Goal: Task Accomplishment & Management: Use online tool/utility

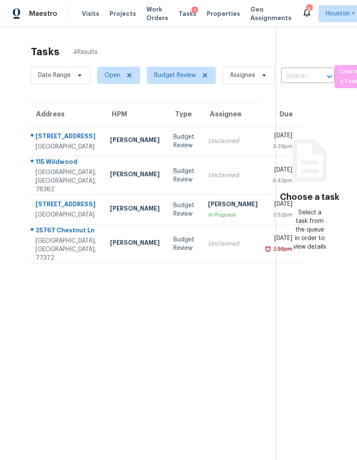
click at [63, 262] on div "Splendora, TX, 77372" at bounding box center [65, 249] width 61 height 26
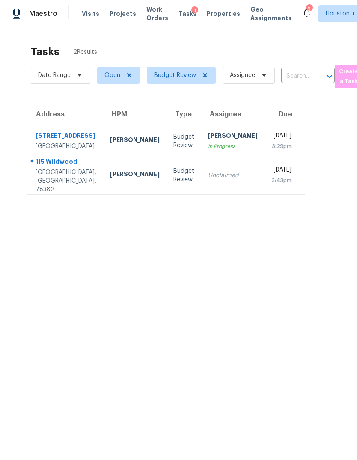
click at [52, 168] on div "115 Wildwood" at bounding box center [65, 162] width 61 height 11
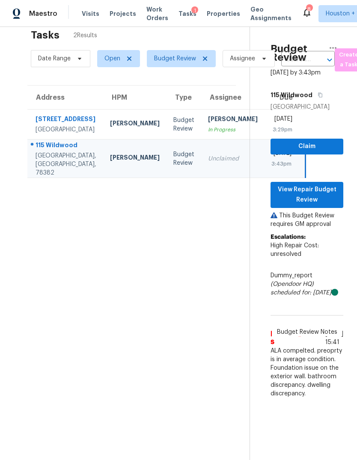
scroll to position [19, 0]
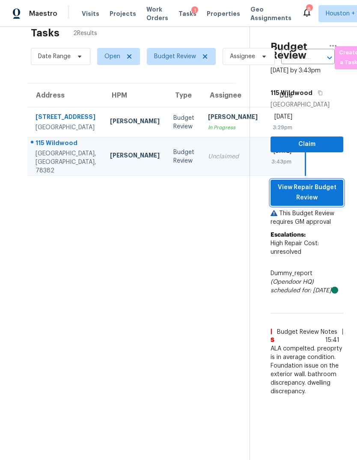
click at [336, 195] on button "View Repair Budget Review" at bounding box center [306, 193] width 73 height 26
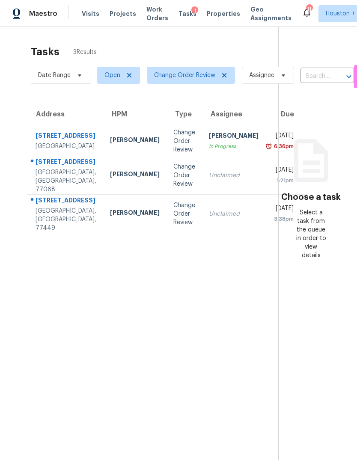
click at [38, 142] on div "[STREET_ADDRESS]" at bounding box center [65, 136] width 61 height 11
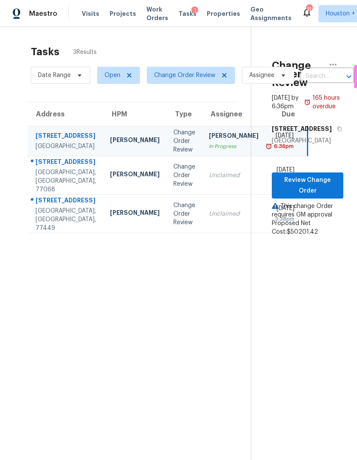
click at [46, 168] on div "[STREET_ADDRESS]" at bounding box center [65, 162] width 61 height 11
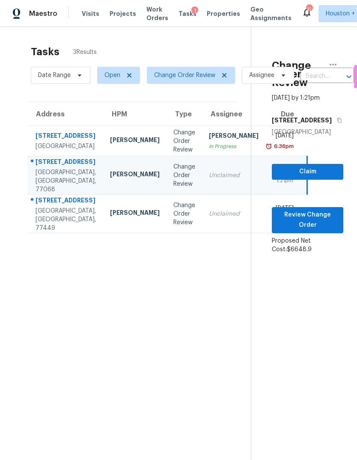
click at [53, 232] on div "Katy, TX, 77449" at bounding box center [65, 219] width 61 height 26
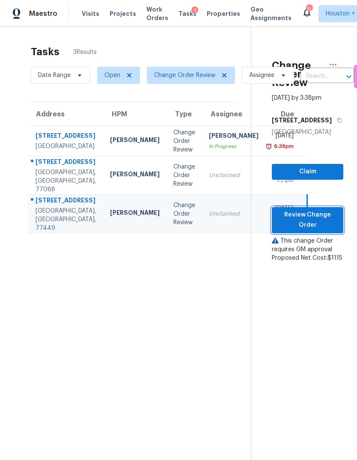
click at [328, 230] on span "Review Change Order" at bounding box center [307, 219] width 58 height 21
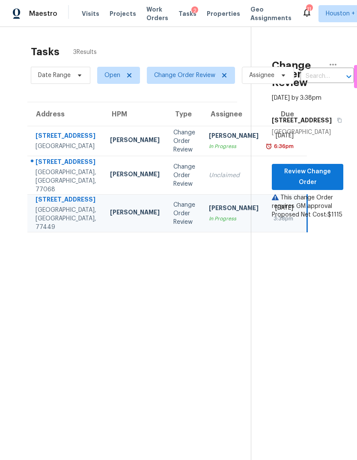
click at [202, 195] on td "Unclaimed" at bounding box center [233, 175] width 63 height 38
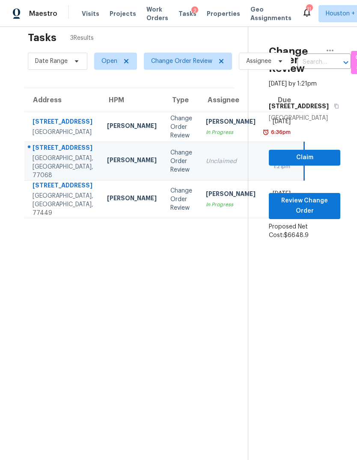
scroll to position [15, 0]
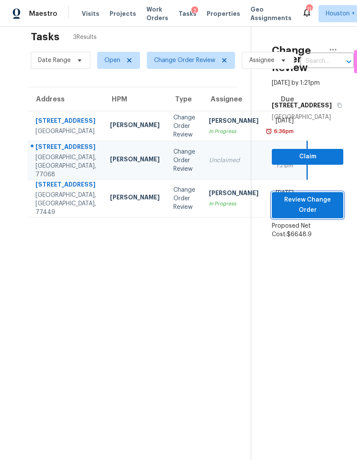
click at [310, 215] on span "Review Change Order" at bounding box center [307, 205] width 58 height 21
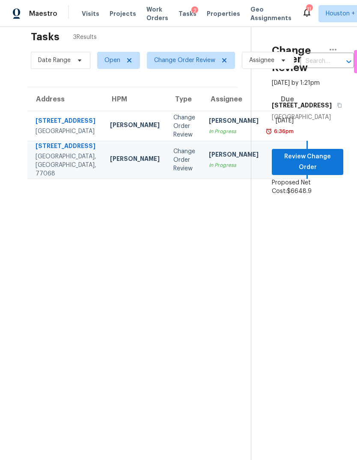
click at [209, 127] on div "[PERSON_NAME]" at bounding box center [234, 121] width 50 height 11
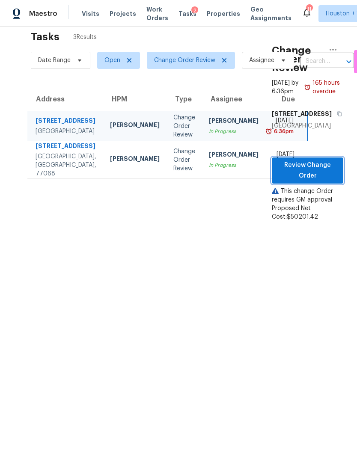
click at [321, 181] on span "Review Change Order" at bounding box center [307, 170] width 58 height 21
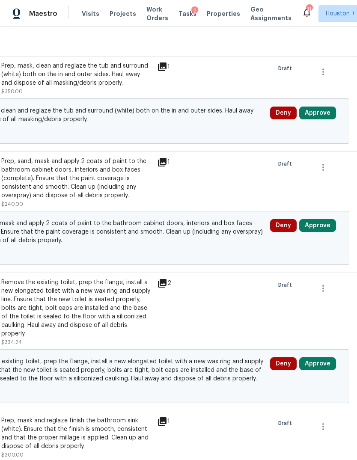
scroll to position [372, 126]
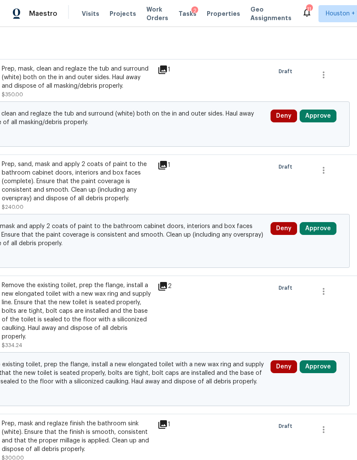
click at [327, 111] on button "Approve" at bounding box center [317, 115] width 37 height 13
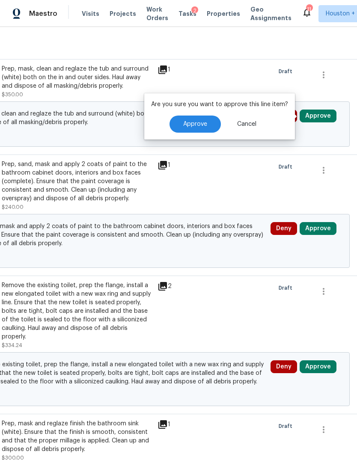
click at [212, 124] on button "Approve" at bounding box center [194, 123] width 51 height 17
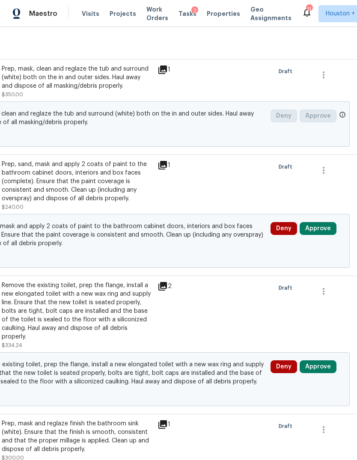
click at [328, 224] on button "Approve" at bounding box center [317, 228] width 37 height 13
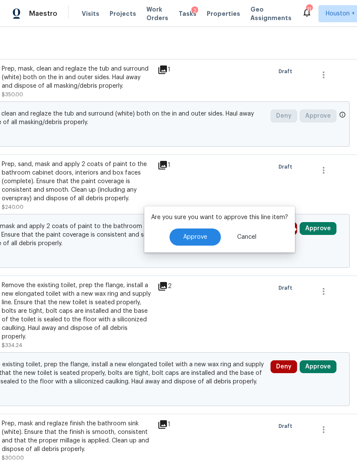
click at [202, 234] on span "Approve" at bounding box center [195, 237] width 24 height 6
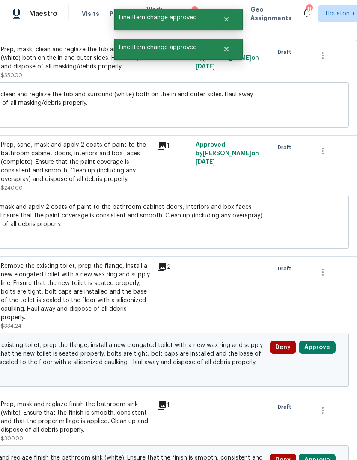
click at [321, 347] on button "Approve" at bounding box center [316, 347] width 37 height 13
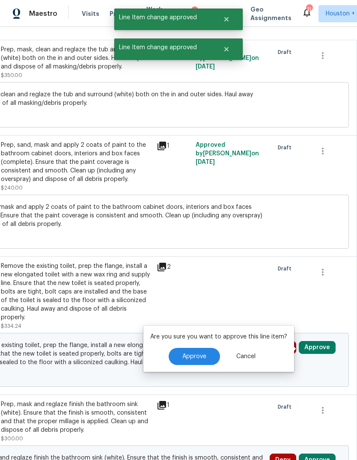
click at [204, 355] on span "Approve" at bounding box center [194, 356] width 24 height 6
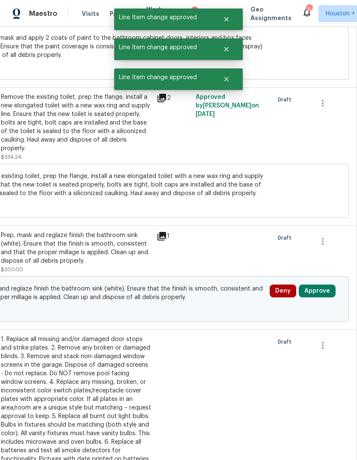
click at [324, 297] on button "Approve" at bounding box center [316, 290] width 37 height 13
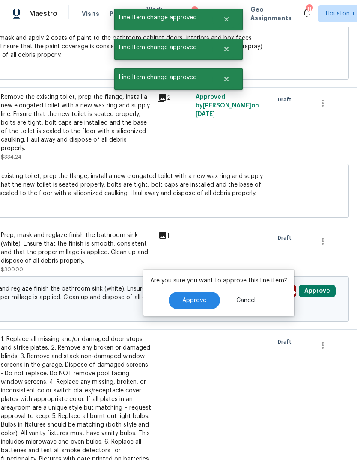
click at [205, 296] on button "Approve" at bounding box center [193, 300] width 51 height 17
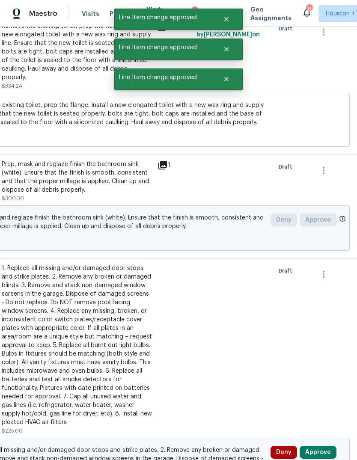
scroll to position [750, 126]
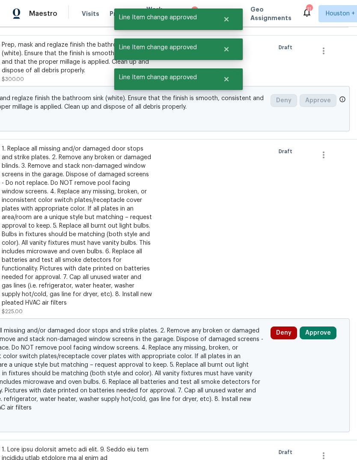
click at [324, 334] on button "Approve" at bounding box center [317, 332] width 37 height 13
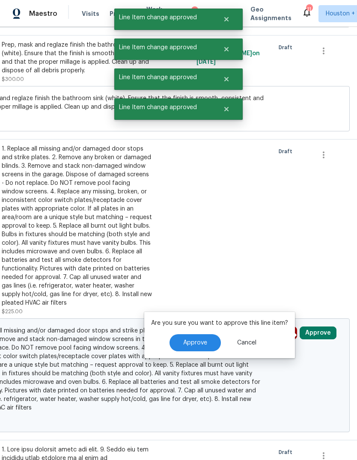
click at [215, 330] on div "Are you sure you want to approve this line item? Approve Cancel" at bounding box center [219, 335] width 150 height 46
click at [194, 342] on span "Approve" at bounding box center [195, 342] width 24 height 6
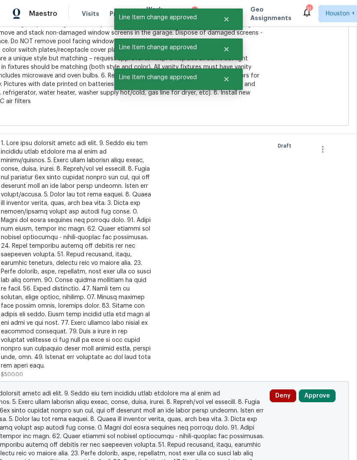
click at [318, 392] on button "Approve" at bounding box center [316, 395] width 37 height 13
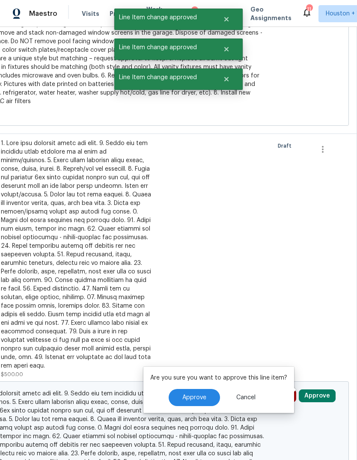
click at [193, 387] on div "Are you sure you want to approve this line item? Approve Cancel" at bounding box center [218, 389] width 150 height 46
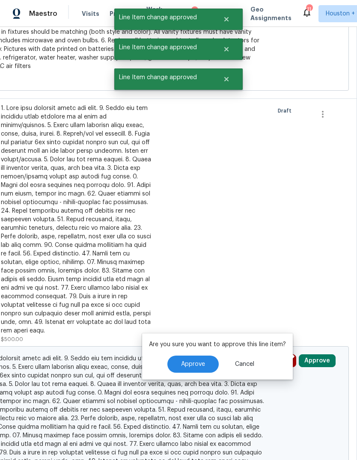
click at [196, 358] on button "Approve" at bounding box center [192, 363] width 51 height 17
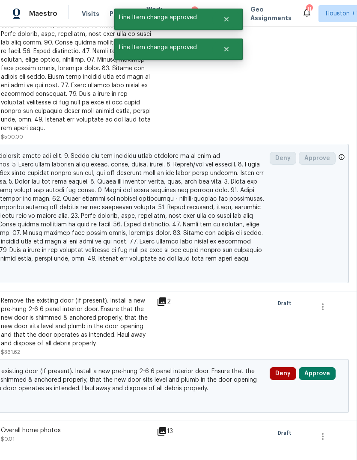
scroll to position [1294, 127]
click at [324, 373] on button "Approve" at bounding box center [316, 373] width 37 height 13
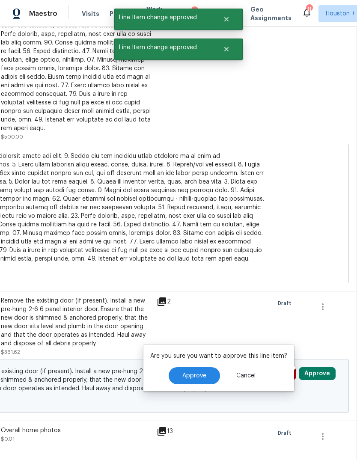
click at [195, 380] on button "Approve" at bounding box center [193, 375] width 51 height 17
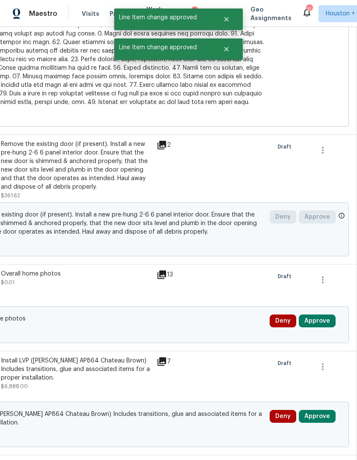
scroll to position [1450, 127]
click at [321, 319] on button "Approve" at bounding box center [316, 320] width 37 height 13
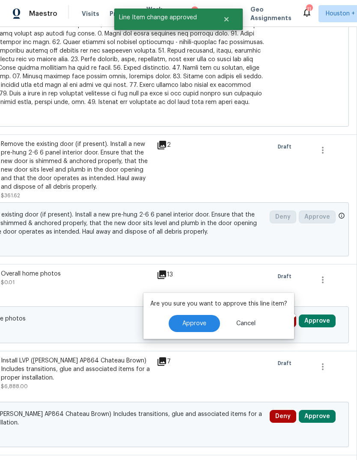
click at [196, 327] on button "Approve" at bounding box center [193, 323] width 51 height 17
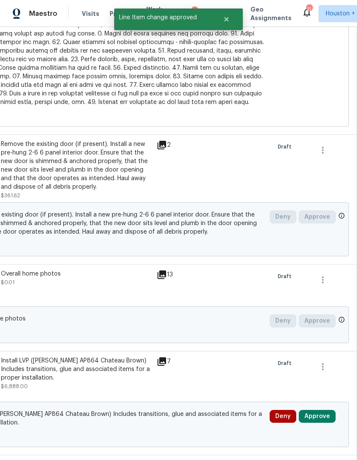
click at [330, 410] on button "Approve" at bounding box center [316, 416] width 37 height 13
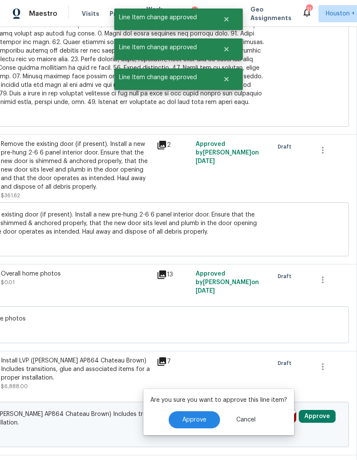
click at [197, 412] on button "Approve" at bounding box center [193, 419] width 51 height 17
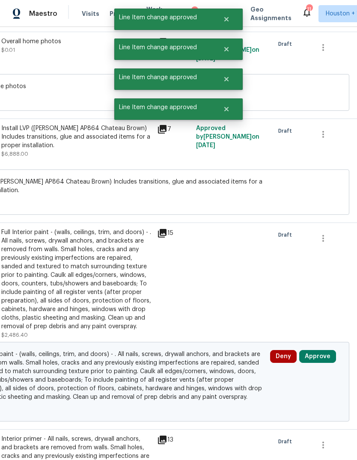
scroll to position [1680, 126]
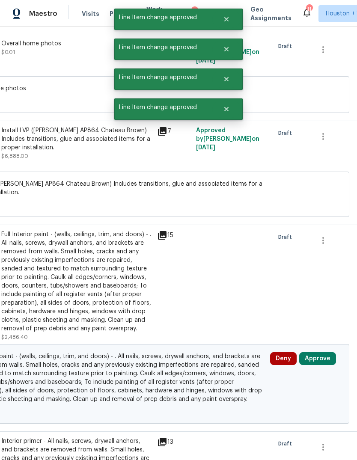
click at [322, 354] on button "Approve" at bounding box center [317, 358] width 37 height 13
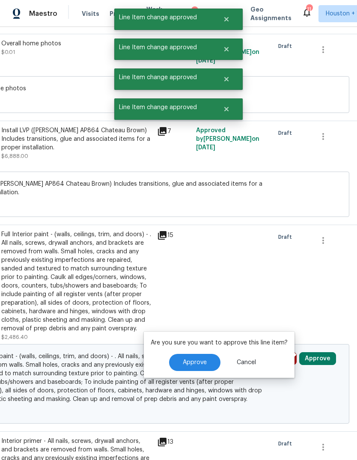
click at [190, 361] on span "Approve" at bounding box center [195, 362] width 24 height 6
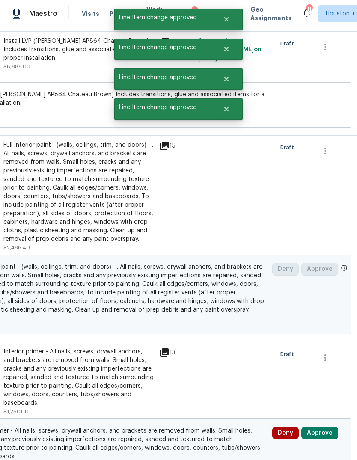
scroll to position [1810, 123]
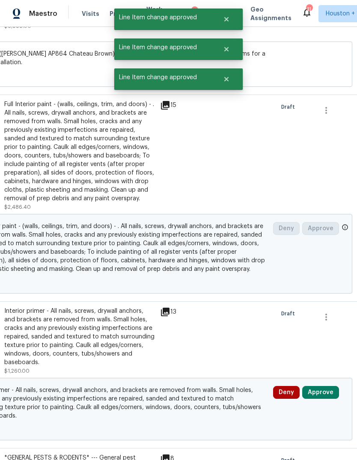
click at [324, 389] on button "Approve" at bounding box center [320, 392] width 37 height 13
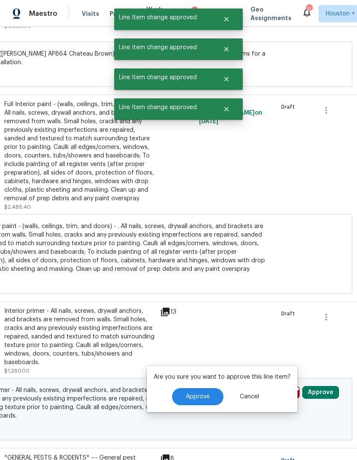
click at [190, 392] on button "Approve" at bounding box center [197, 396] width 51 height 17
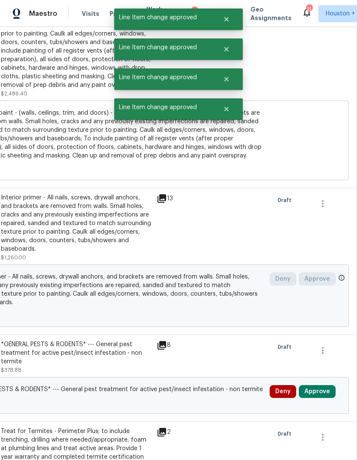
click at [320, 389] on button "Approve" at bounding box center [316, 391] width 37 height 13
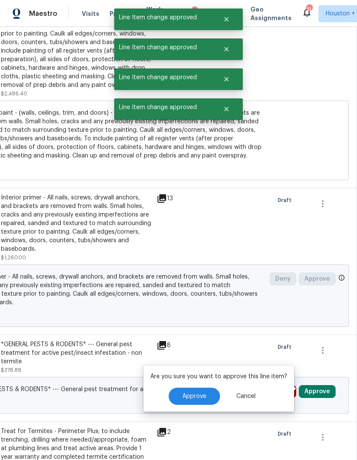
click at [197, 401] on button "Approve" at bounding box center [193, 395] width 51 height 17
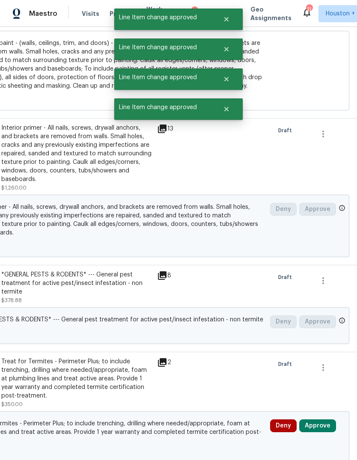
scroll to position [2050, 126]
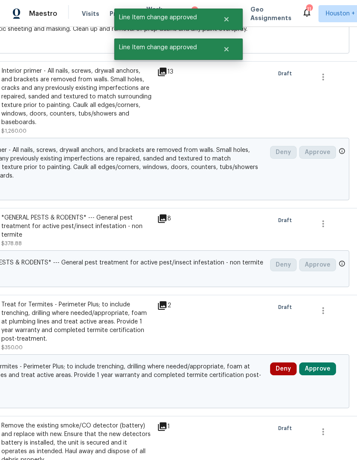
click at [323, 368] on button "Approve" at bounding box center [317, 368] width 37 height 13
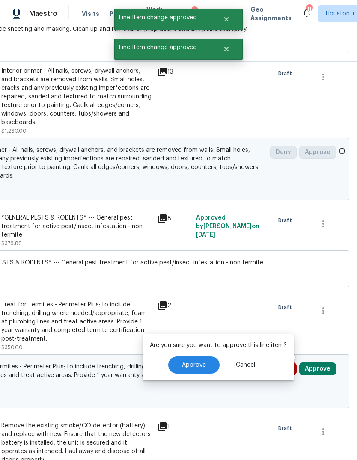
scroll to position [2094, 127]
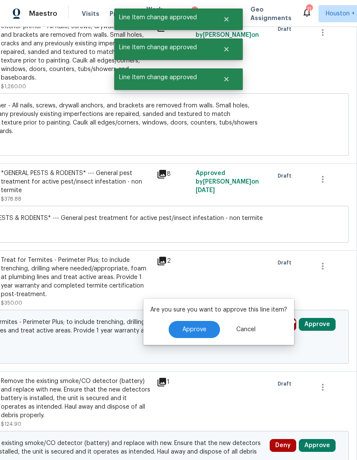
click at [197, 321] on button "Approve" at bounding box center [193, 329] width 51 height 17
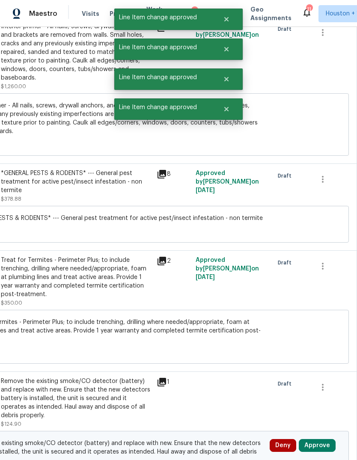
click at [312, 445] on button "Approve" at bounding box center [316, 445] width 37 height 13
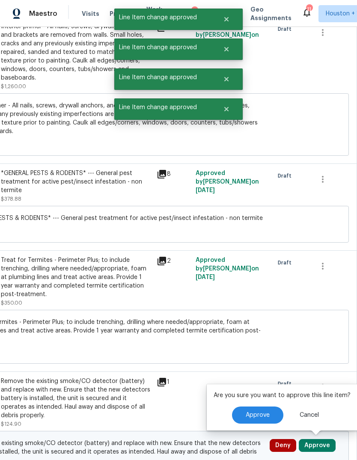
click at [215, 408] on div "Approve Cancel" at bounding box center [281, 414] width 137 height 17
click at [254, 406] on button "Approve" at bounding box center [257, 414] width 51 height 17
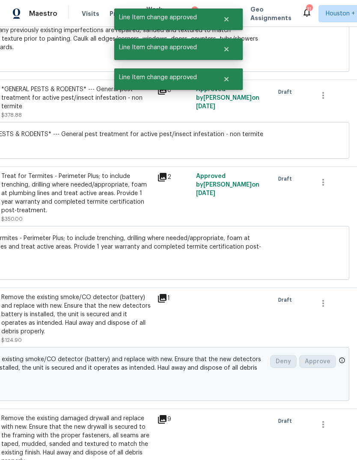
scroll to position [2305, 124]
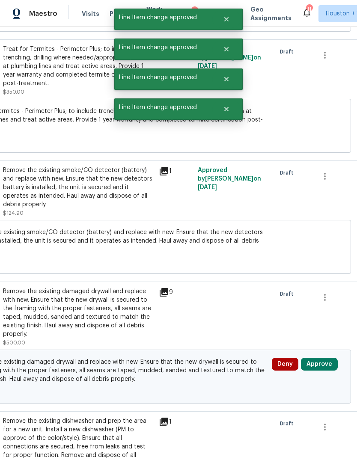
click at [323, 362] on button "Approve" at bounding box center [319, 363] width 37 height 13
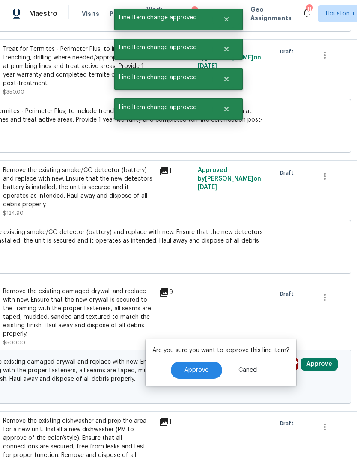
click at [212, 369] on button "Approve" at bounding box center [196, 369] width 51 height 17
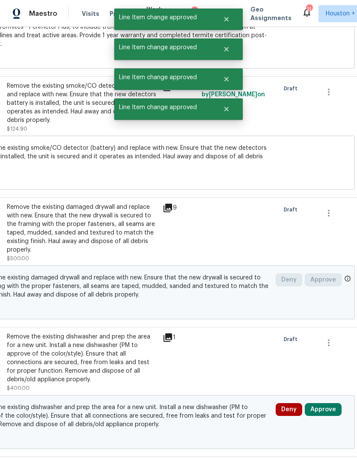
scroll to position [2463, 117]
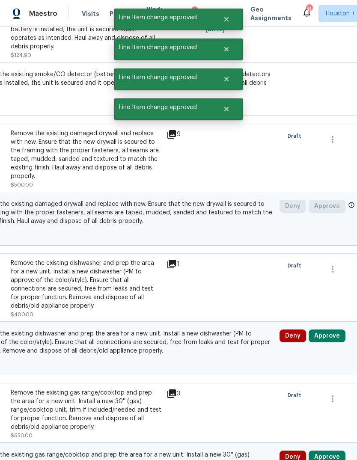
click at [333, 331] on button "Approve" at bounding box center [326, 335] width 37 height 13
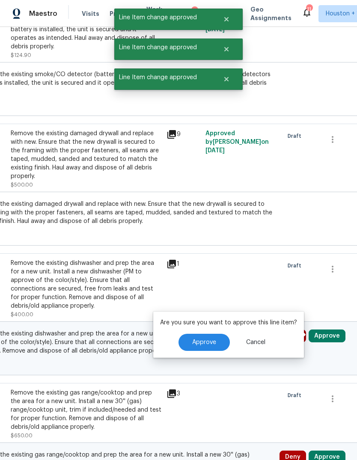
click at [209, 348] on button "Approve" at bounding box center [203, 341] width 51 height 17
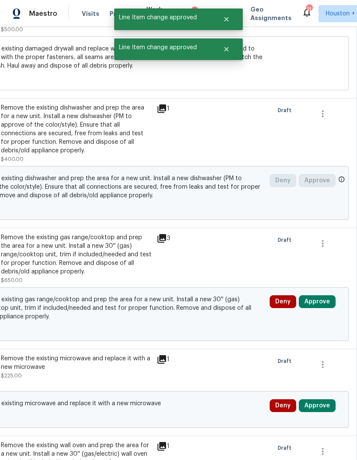
scroll to position [2618, 127]
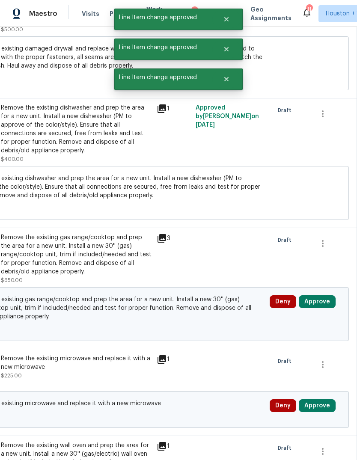
click at [319, 299] on button "Approve" at bounding box center [316, 301] width 37 height 13
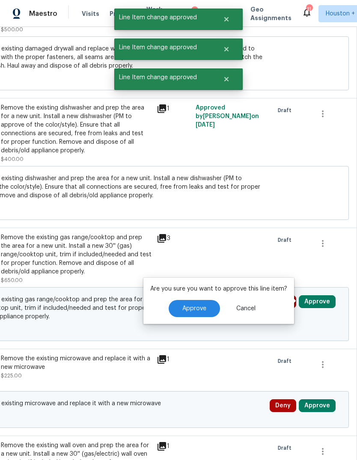
click at [201, 307] on span "Approve" at bounding box center [194, 308] width 24 height 6
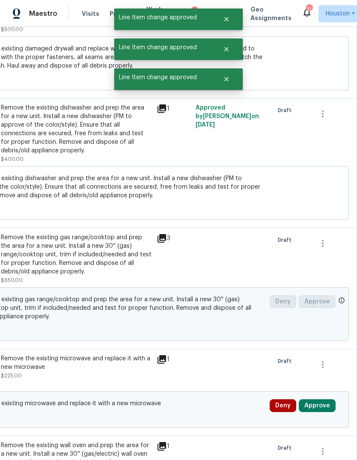
click at [322, 407] on button "Approve" at bounding box center [316, 405] width 37 height 13
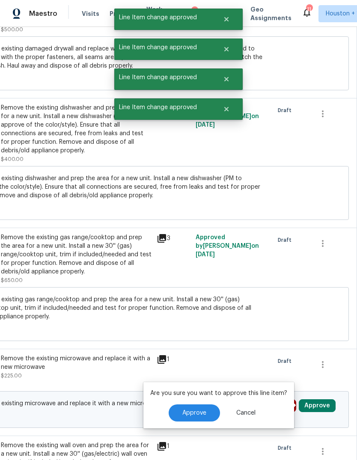
click at [201, 407] on button "Approve" at bounding box center [193, 412] width 51 height 17
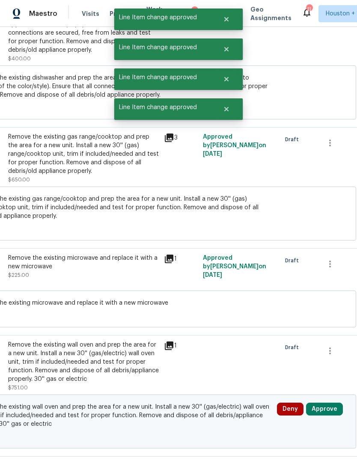
scroll to position [2809, 113]
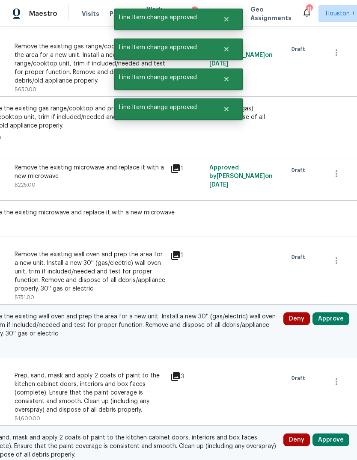
click at [333, 314] on button "Approve" at bounding box center [330, 318] width 37 height 13
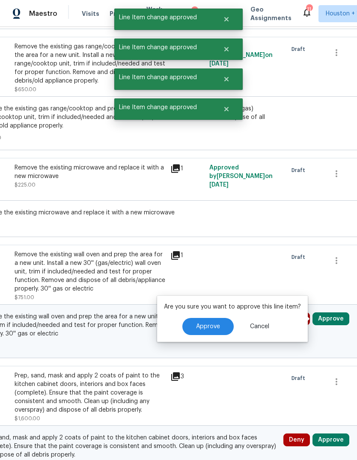
click at [206, 328] on span "Approve" at bounding box center [208, 326] width 24 height 6
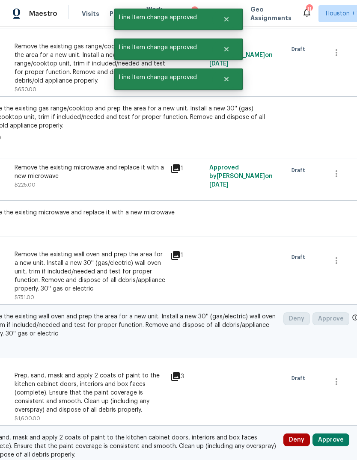
click at [337, 440] on button "Approve" at bounding box center [330, 439] width 37 height 13
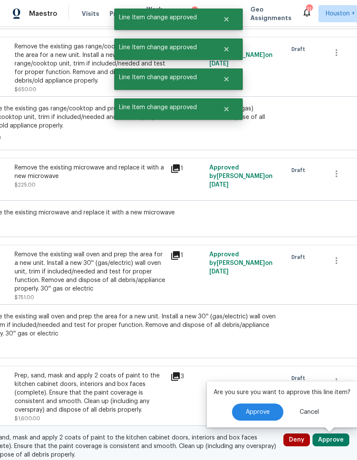
click at [234, 405] on button "Approve" at bounding box center [257, 411] width 51 height 17
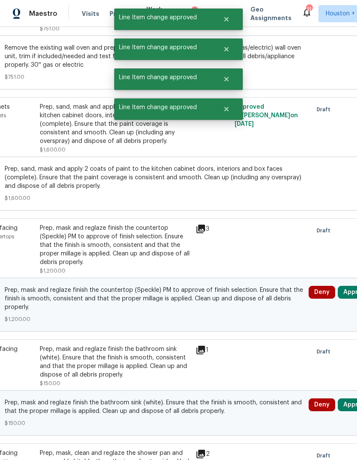
scroll to position [3063, 120]
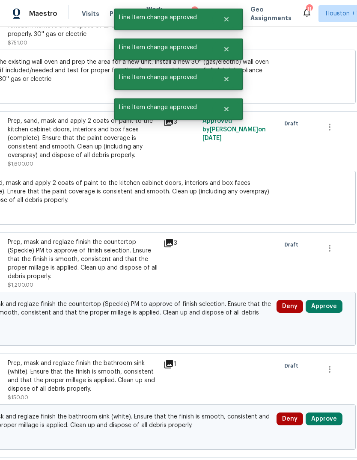
click at [330, 310] on button "Approve" at bounding box center [323, 306] width 37 height 13
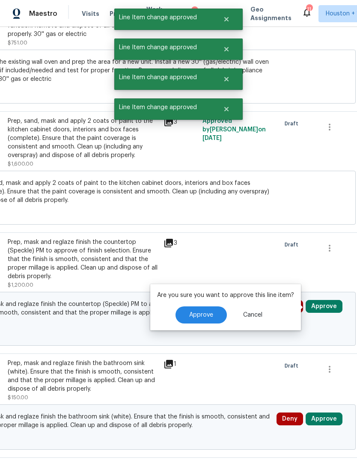
click at [220, 312] on button "Approve" at bounding box center [200, 314] width 51 height 17
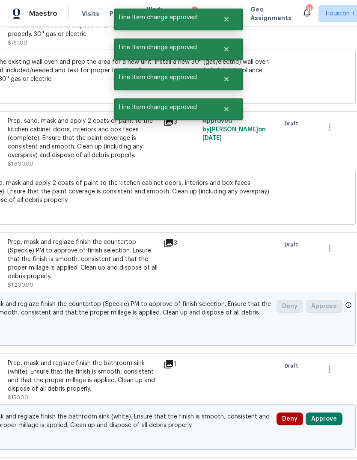
click at [332, 413] on button "Approve" at bounding box center [323, 418] width 37 height 13
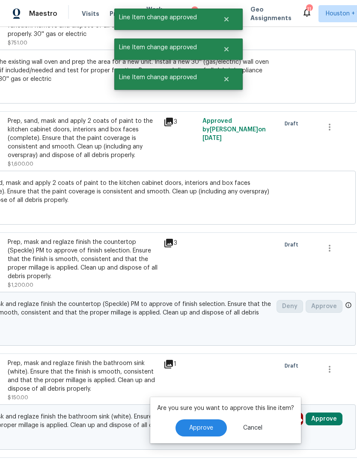
click at [224, 411] on p "Are you sure you want to approve this line item?" at bounding box center [225, 408] width 137 height 9
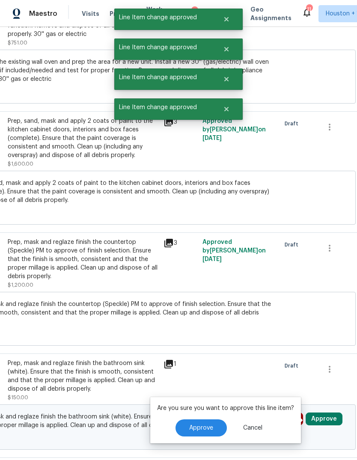
click at [202, 424] on span "Approve" at bounding box center [201, 427] width 24 height 6
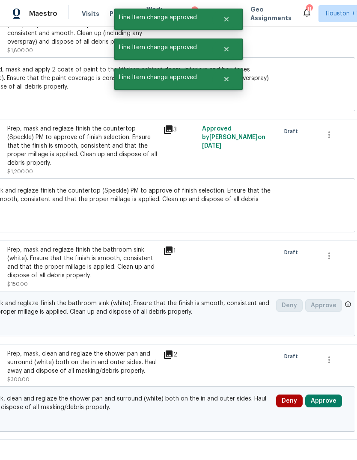
scroll to position [3290, 120]
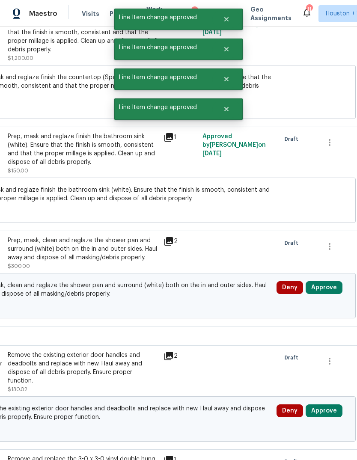
click at [334, 293] on button "Approve" at bounding box center [323, 287] width 37 height 13
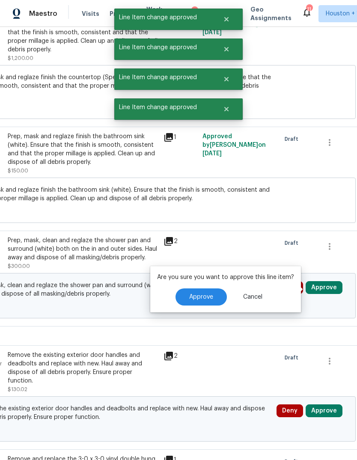
click at [207, 299] on span "Approve" at bounding box center [201, 297] width 24 height 6
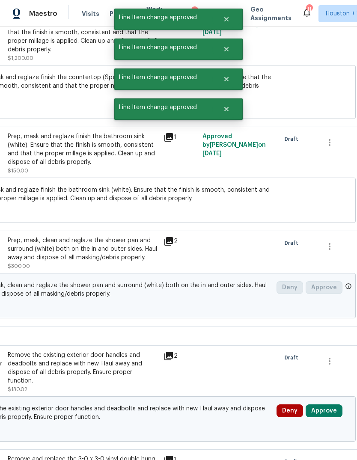
click at [329, 410] on button "Approve" at bounding box center [323, 410] width 37 height 13
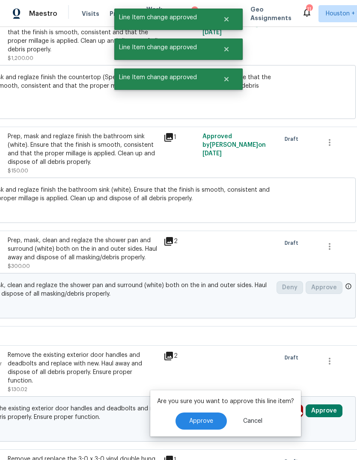
click at [208, 408] on div "Are you sure you want to approve this line item? Approve Cancel" at bounding box center [225, 413] width 150 height 46
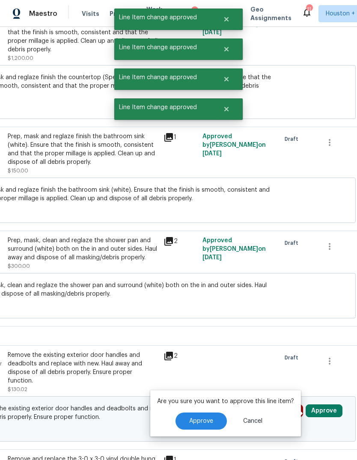
click at [196, 418] on span "Approve" at bounding box center [201, 421] width 24 height 6
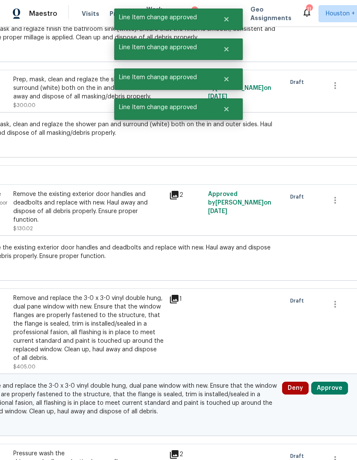
scroll to position [3458, 114]
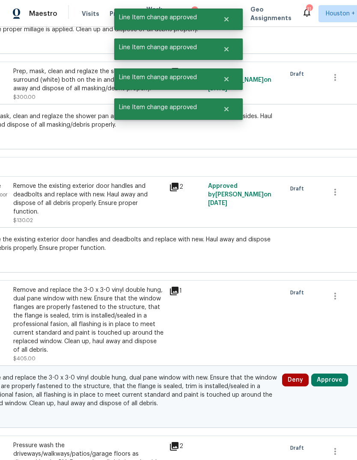
click at [331, 395] on div "Deny Approve" at bounding box center [317, 396] width 76 height 51
click at [327, 386] on button "Approve" at bounding box center [329, 379] width 37 height 13
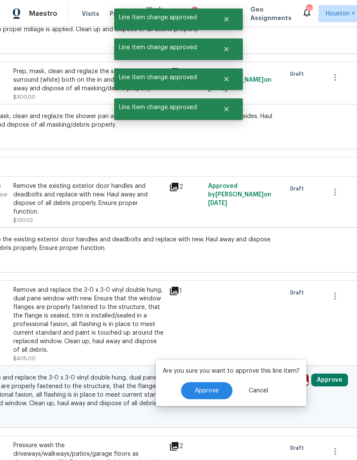
click at [196, 394] on button "Approve" at bounding box center [206, 390] width 51 height 17
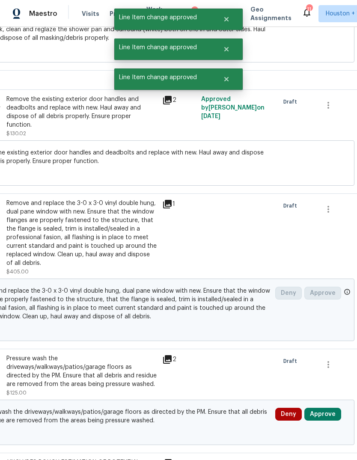
scroll to position [3609, 126]
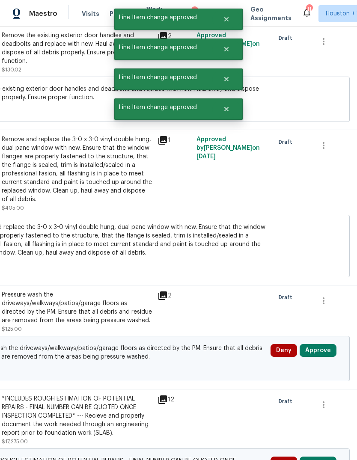
click at [322, 353] on button "Approve" at bounding box center [317, 350] width 37 height 13
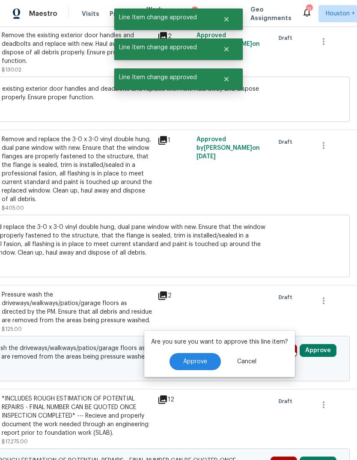
click at [202, 354] on button "Approve" at bounding box center [194, 361] width 51 height 17
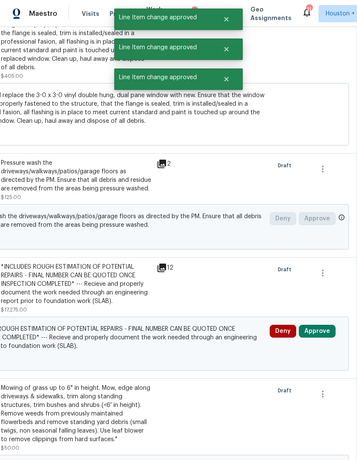
click at [324, 333] on button "Approve" at bounding box center [316, 330] width 37 height 13
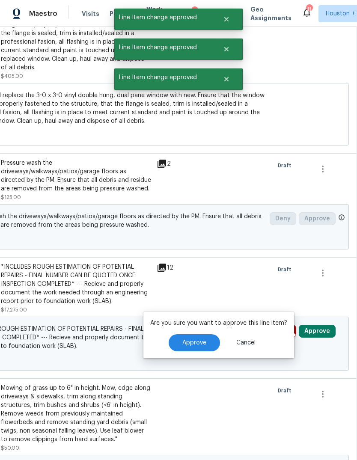
click at [203, 342] on span "Approve" at bounding box center [194, 342] width 24 height 6
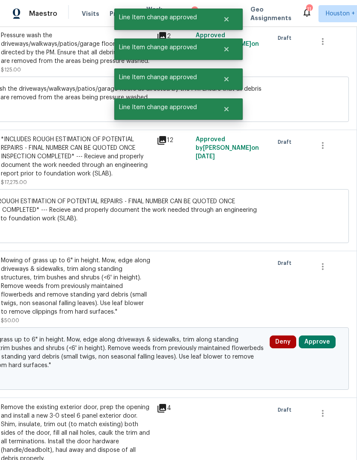
scroll to position [3868, 127]
click at [329, 348] on button "Approve" at bounding box center [316, 341] width 37 height 13
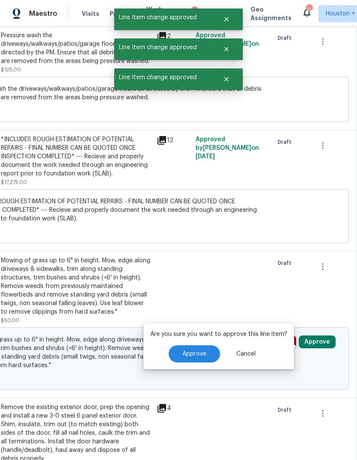
click at [204, 354] on button "Approve" at bounding box center [193, 353] width 51 height 17
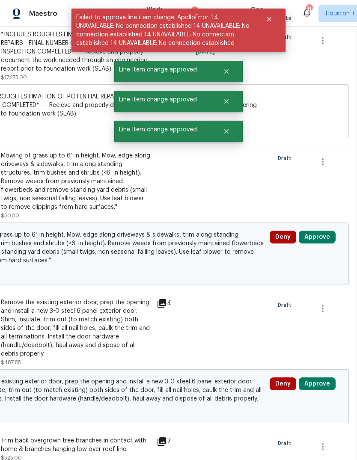
scroll to position [3973, 127]
click at [321, 390] on button "Approve" at bounding box center [316, 383] width 37 height 13
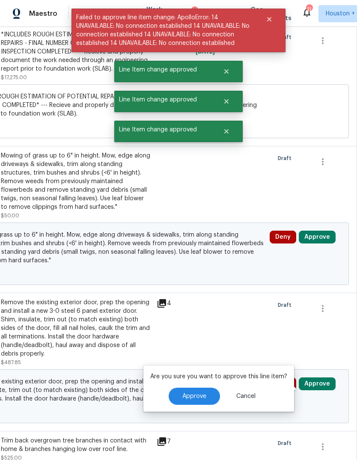
click at [200, 398] on span "Approve" at bounding box center [194, 396] width 24 height 6
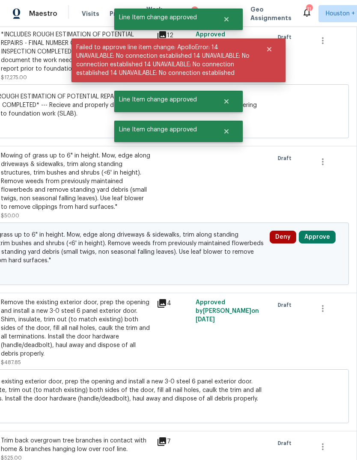
click at [319, 243] on button "Approve" at bounding box center [316, 236] width 37 height 13
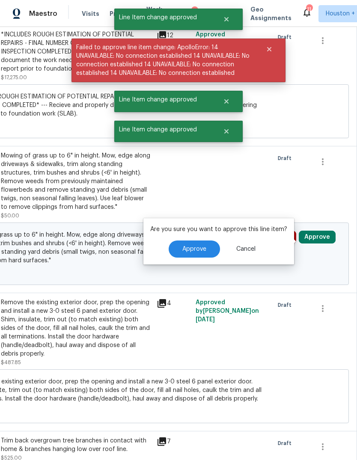
click at [209, 246] on button "Approve" at bounding box center [193, 248] width 51 height 17
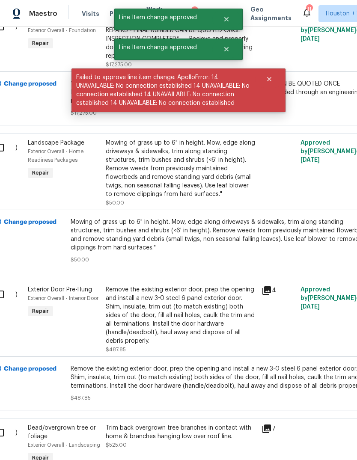
scroll to position [4125, 108]
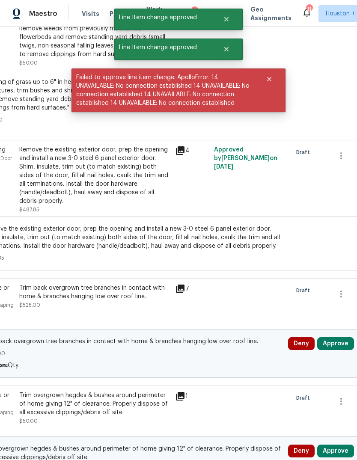
click at [338, 350] on button "Approve" at bounding box center [335, 343] width 37 height 13
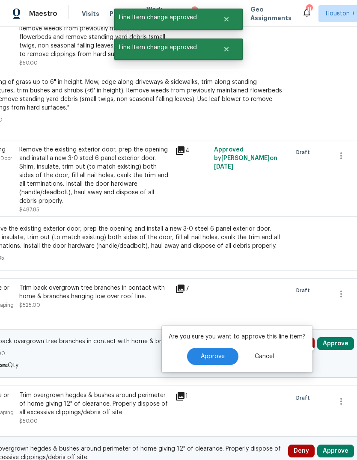
click at [203, 352] on button "Approve" at bounding box center [212, 356] width 51 height 17
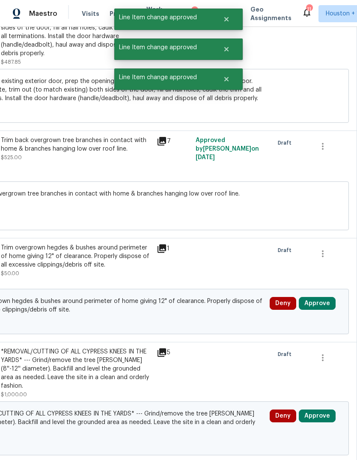
scroll to position [4273, 127]
click at [317, 310] on button "Approve" at bounding box center [316, 303] width 37 height 13
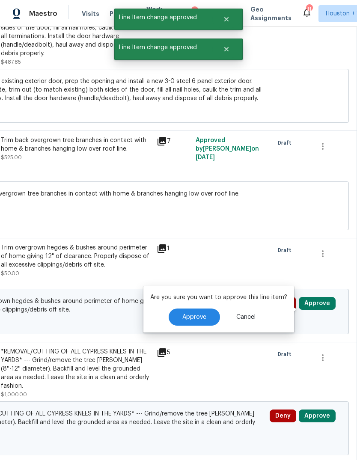
click at [195, 323] on button "Approve" at bounding box center [193, 316] width 51 height 17
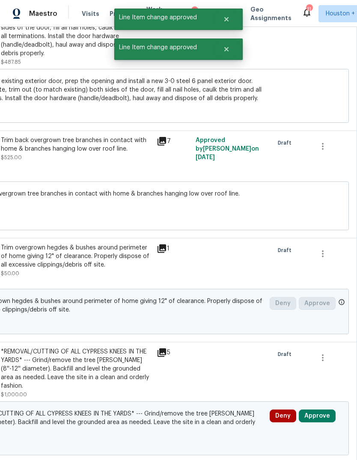
click at [329, 419] on button "Approve" at bounding box center [316, 415] width 37 height 13
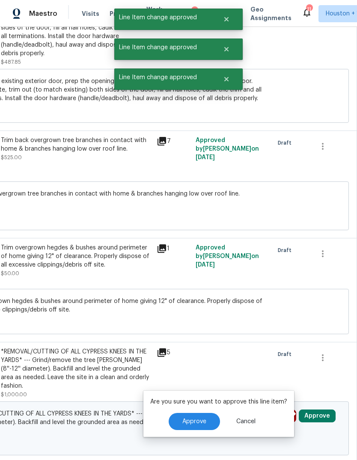
click at [201, 414] on button "Approve" at bounding box center [193, 421] width 51 height 17
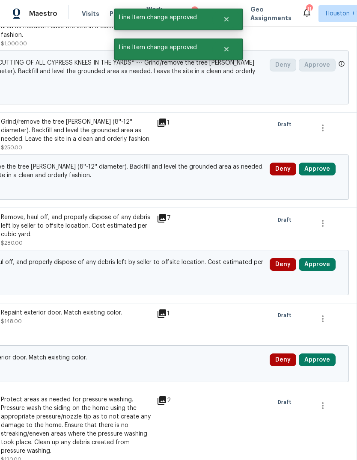
scroll to position [4622, 126]
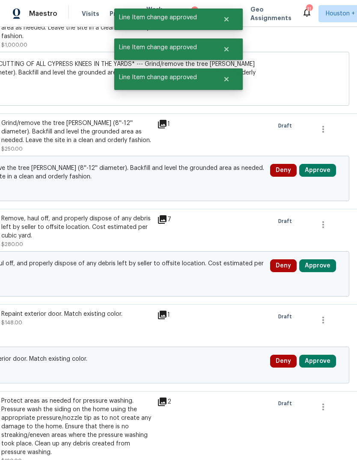
click at [321, 164] on button "Approve" at bounding box center [317, 170] width 37 height 13
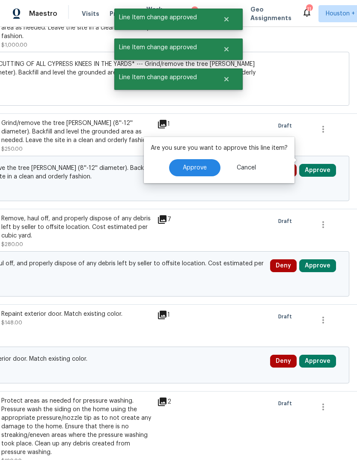
click at [200, 174] on button "Approve" at bounding box center [194, 167] width 51 height 17
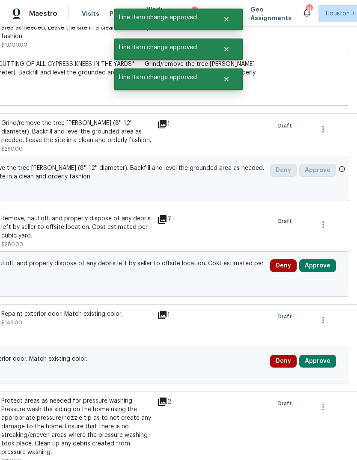
click at [312, 259] on button "Approve" at bounding box center [317, 265] width 37 height 13
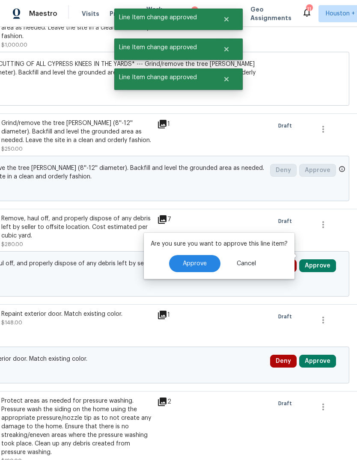
click at [205, 262] on button "Approve" at bounding box center [194, 263] width 51 height 17
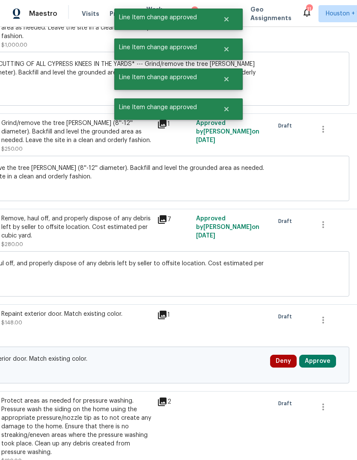
click at [315, 352] on div "Deny Approve" at bounding box center [305, 365] width 76 height 26
click at [316, 354] on button "Approve" at bounding box center [317, 360] width 37 height 13
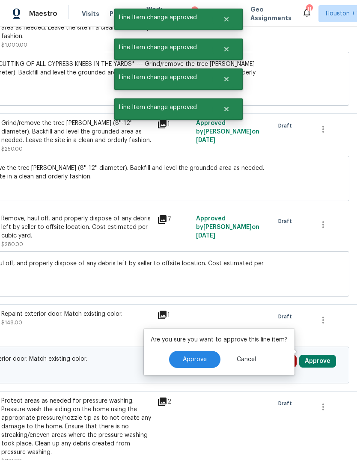
click at [194, 363] on button "Approve" at bounding box center [194, 359] width 51 height 17
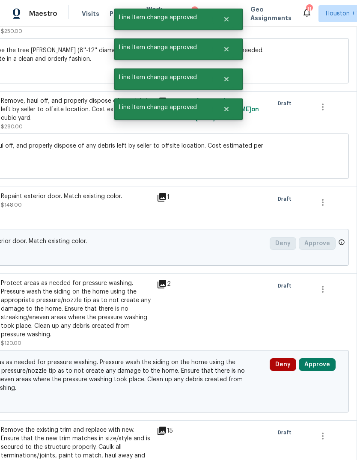
scroll to position [4805, 127]
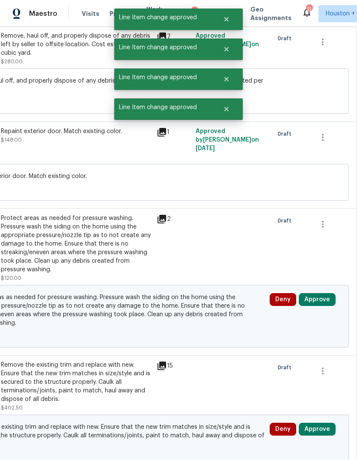
click at [324, 293] on button "Approve" at bounding box center [316, 299] width 37 height 13
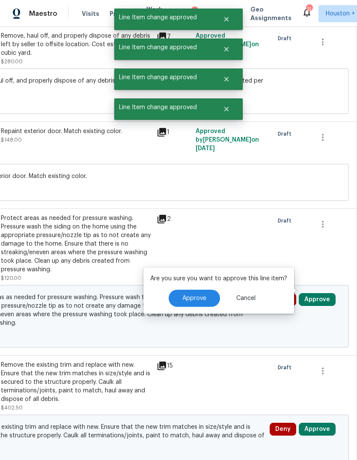
click at [201, 301] on span "Approve" at bounding box center [194, 298] width 24 height 6
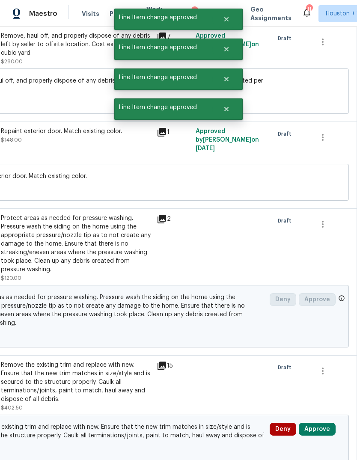
click at [323, 422] on button "Approve" at bounding box center [316, 428] width 37 height 13
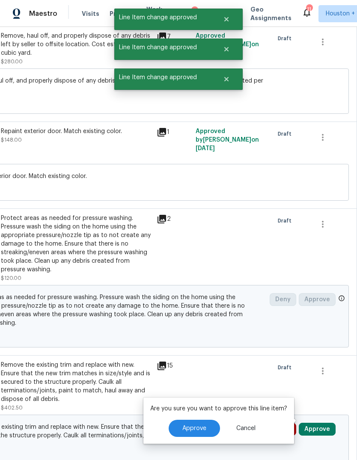
click at [198, 418] on div "Are you sure you want to approve this line item? Approve Cancel" at bounding box center [218, 420] width 150 height 46
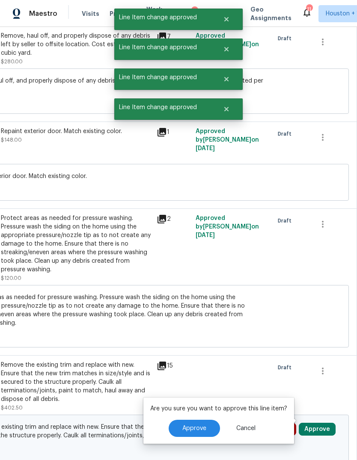
click at [193, 430] on span "Approve" at bounding box center [194, 428] width 24 height 6
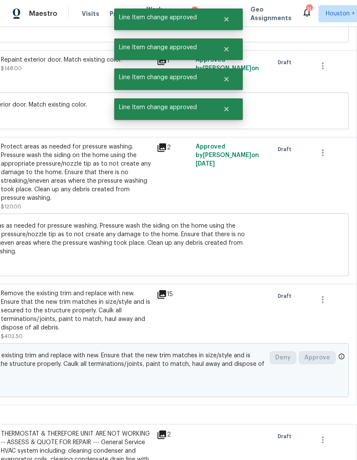
scroll to position [4975, 126]
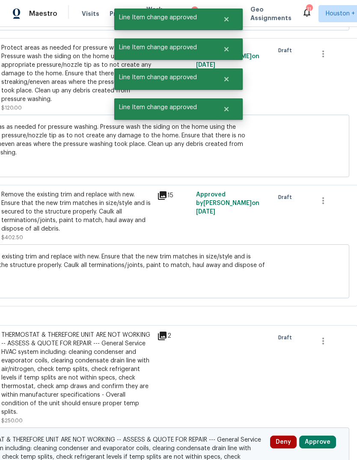
click at [321, 435] on button "Approve" at bounding box center [317, 441] width 37 height 13
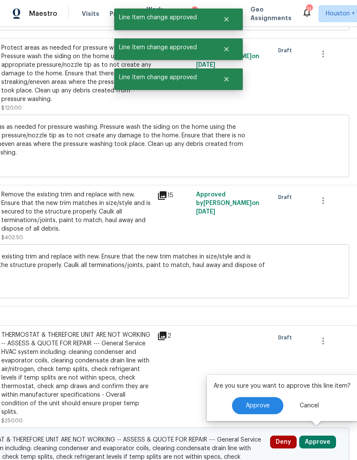
click at [261, 400] on button "Approve" at bounding box center [257, 405] width 51 height 17
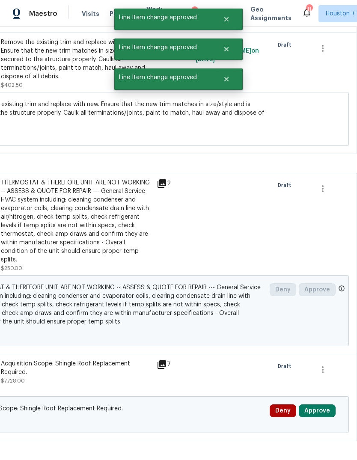
click at [323, 404] on button "Approve" at bounding box center [316, 410] width 37 height 13
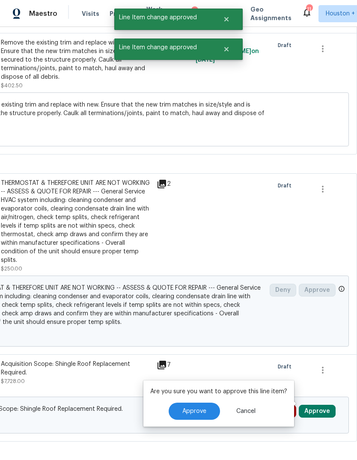
click at [198, 410] on span "Approve" at bounding box center [194, 411] width 24 height 6
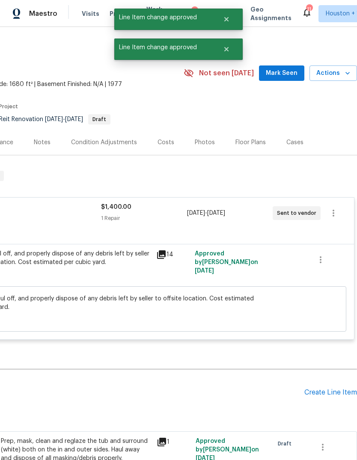
scroll to position [-2, 130]
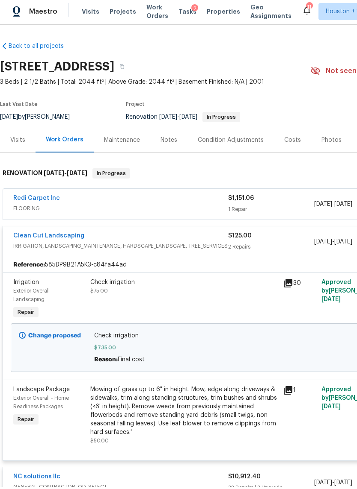
scroll to position [84, 80]
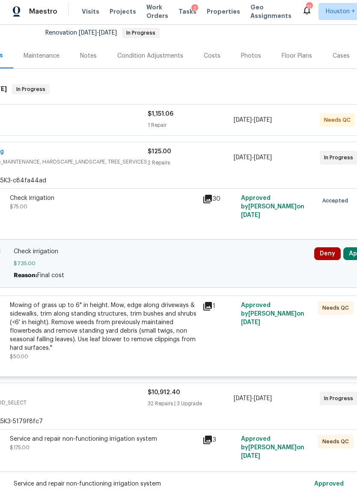
click at [351, 258] on button "Approve" at bounding box center [361, 256] width 37 height 13
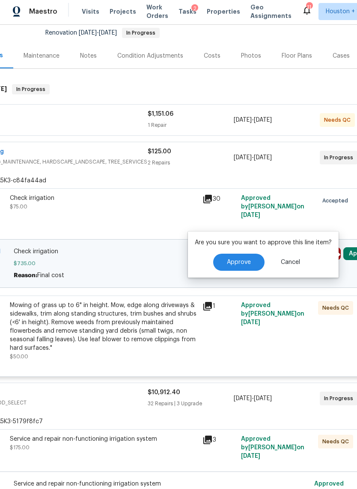
click at [290, 262] on span "Cancel" at bounding box center [289, 265] width 19 height 6
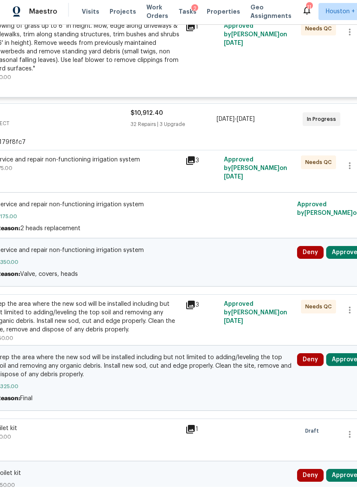
scroll to position [371, 98]
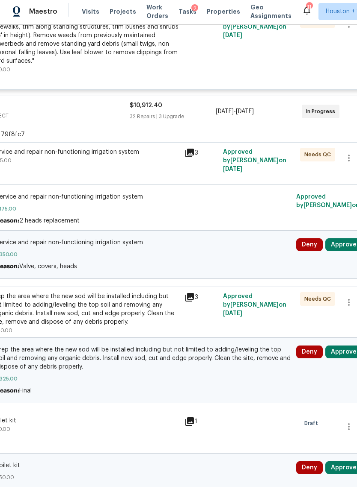
click at [345, 249] on button "Approve" at bounding box center [343, 247] width 37 height 13
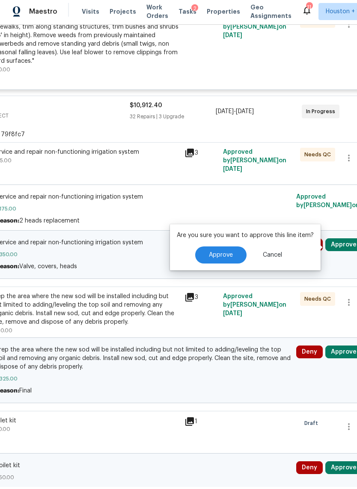
click at [215, 261] on button "Approve" at bounding box center [220, 257] width 51 height 17
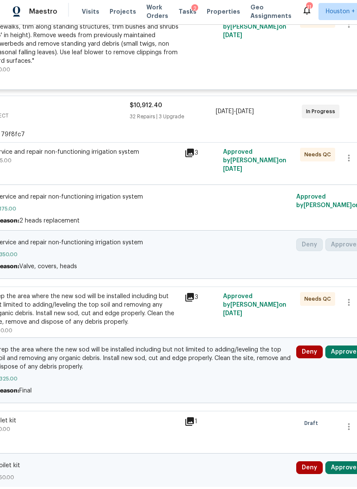
click at [340, 360] on button "Approve" at bounding box center [343, 354] width 37 height 13
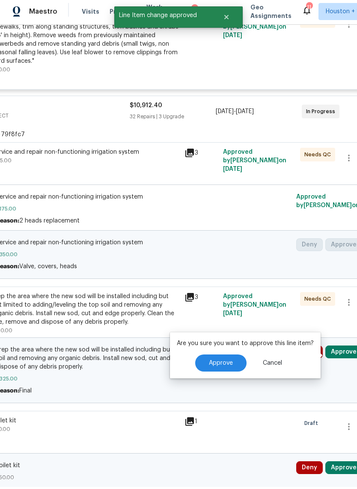
click at [217, 369] on button "Approve" at bounding box center [220, 365] width 51 height 17
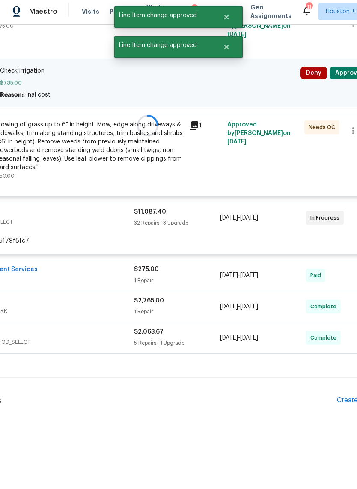
scroll to position [576, 93]
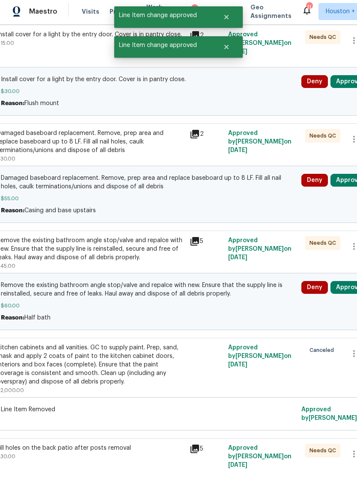
click at [345, 290] on button "Approve" at bounding box center [348, 289] width 37 height 13
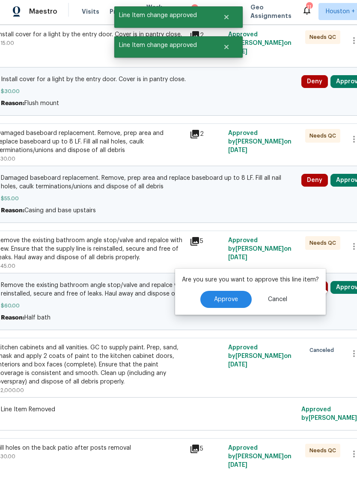
click at [230, 301] on span "Approve" at bounding box center [226, 302] width 24 height 6
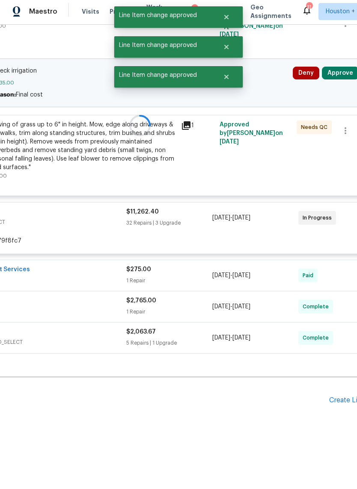
scroll to position [245, 102]
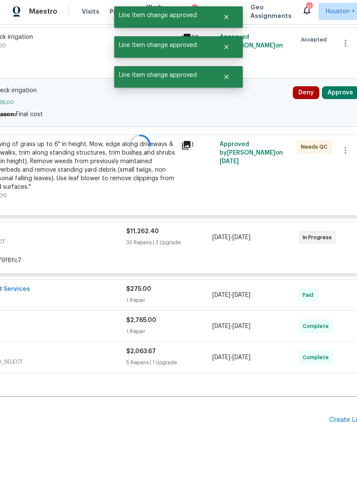
click at [345, 256] on div at bounding box center [139, 148] width 483 height 462
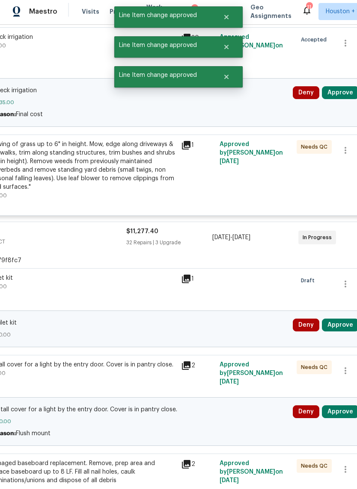
click at [331, 333] on button "Approve" at bounding box center [339, 327] width 37 height 13
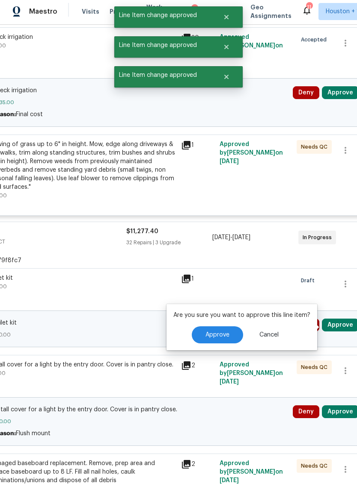
click at [286, 265] on div "Reference: 585DP9B21A5K3-5179f8fc7" at bounding box center [139, 262] width 477 height 15
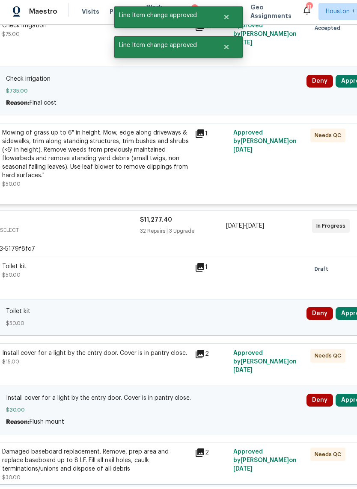
scroll to position [256, 94]
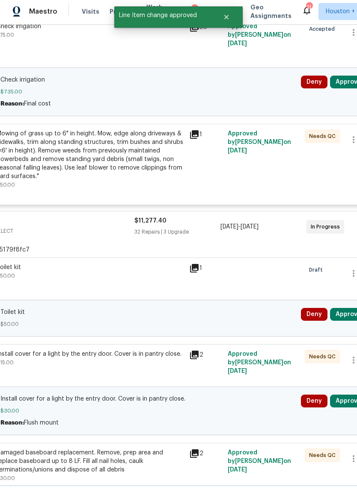
click at [349, 314] on button "Approve" at bounding box center [348, 316] width 37 height 13
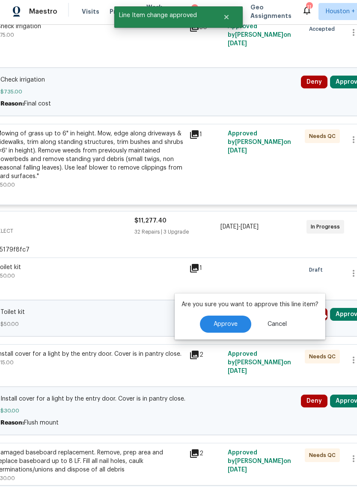
click at [227, 328] on button "Approve" at bounding box center [225, 326] width 51 height 17
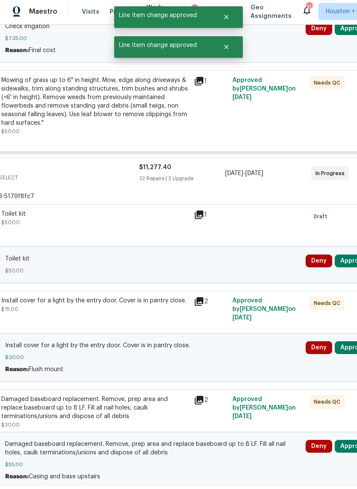
scroll to position [245, 89]
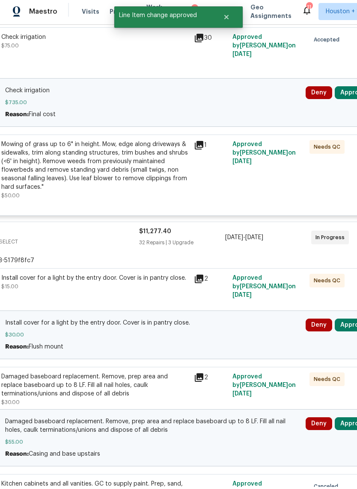
click at [346, 324] on button "Approve" at bounding box center [352, 327] width 37 height 13
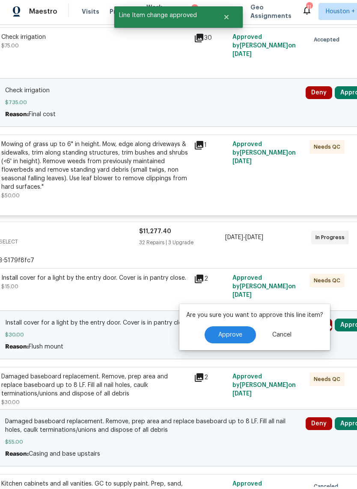
click at [237, 335] on span "Approve" at bounding box center [230, 337] width 24 height 6
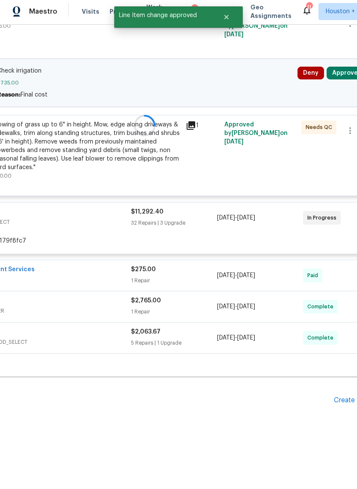
scroll to position [245, 97]
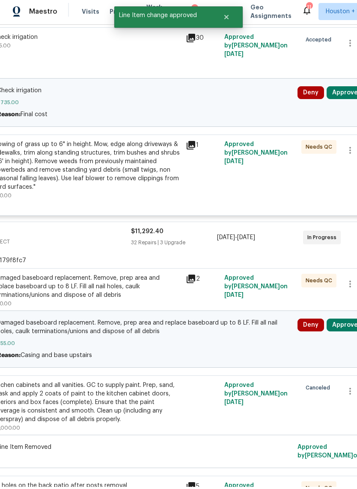
click at [347, 329] on button "Approve" at bounding box center [344, 327] width 37 height 13
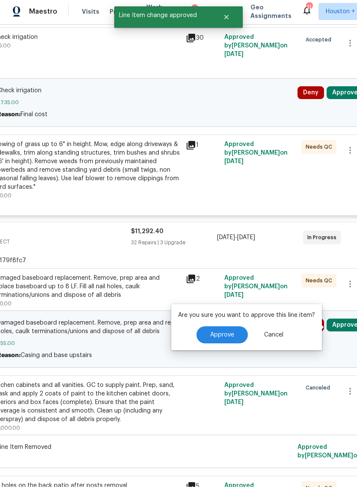
click at [233, 336] on button "Approve" at bounding box center [221, 337] width 51 height 17
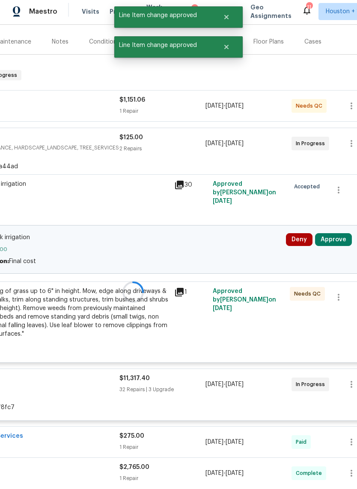
scroll to position [97, 109]
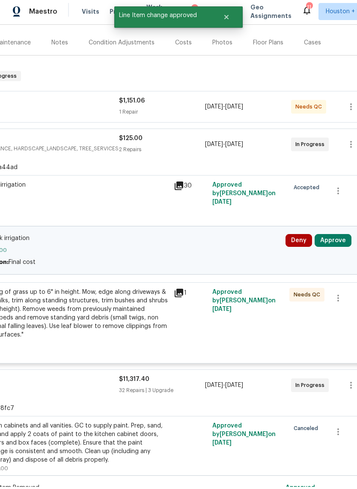
click at [335, 245] on button "Approve" at bounding box center [332, 242] width 37 height 13
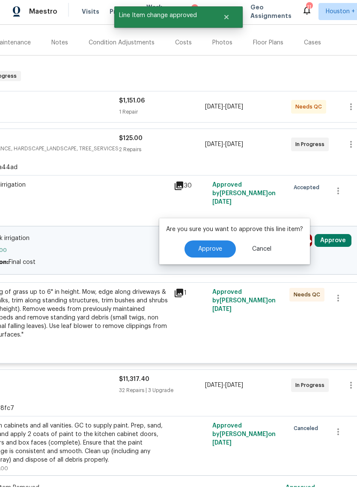
click at [227, 247] on button "Approve" at bounding box center [209, 251] width 51 height 17
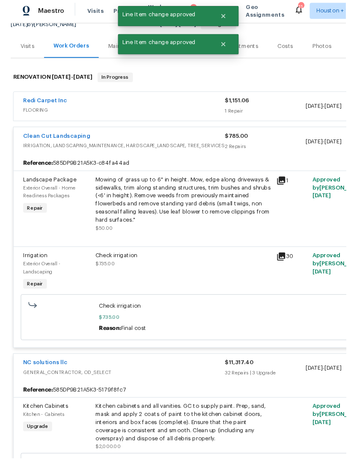
scroll to position [112, 6]
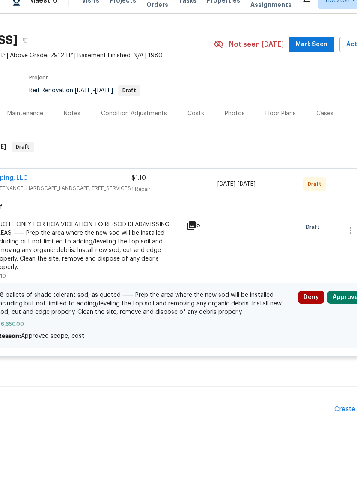
scroll to position [15, 97]
click at [343, 305] on button "Approve" at bounding box center [345, 311] width 37 height 13
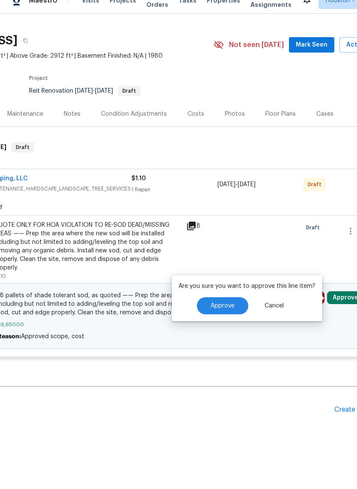
click at [223, 311] on button "Approve" at bounding box center [222, 319] width 51 height 17
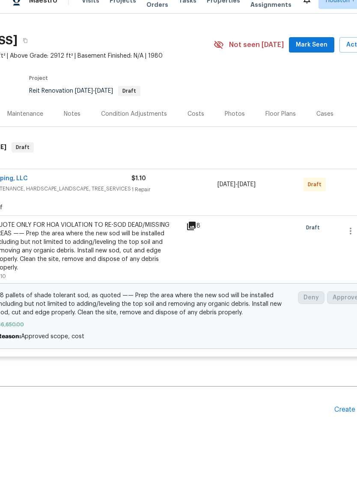
scroll to position [21, 0]
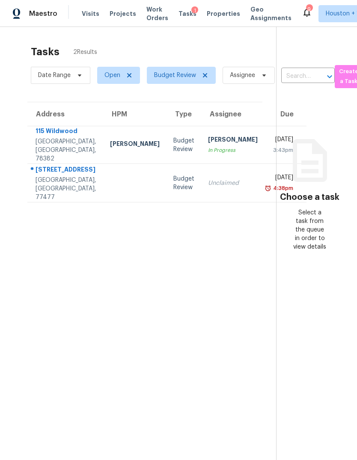
click at [57, 174] on div "[STREET_ADDRESS]" at bounding box center [65, 170] width 61 height 11
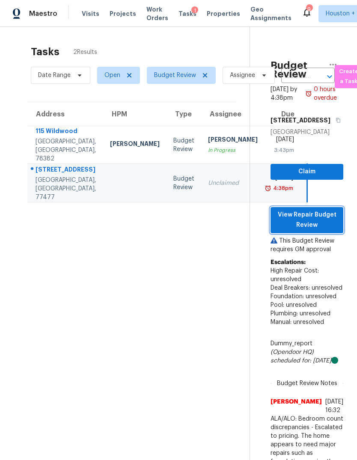
click at [318, 230] on span "View Repair Budget Review" at bounding box center [306, 219] width 59 height 21
